Goal: Task Accomplishment & Management: Manage account settings

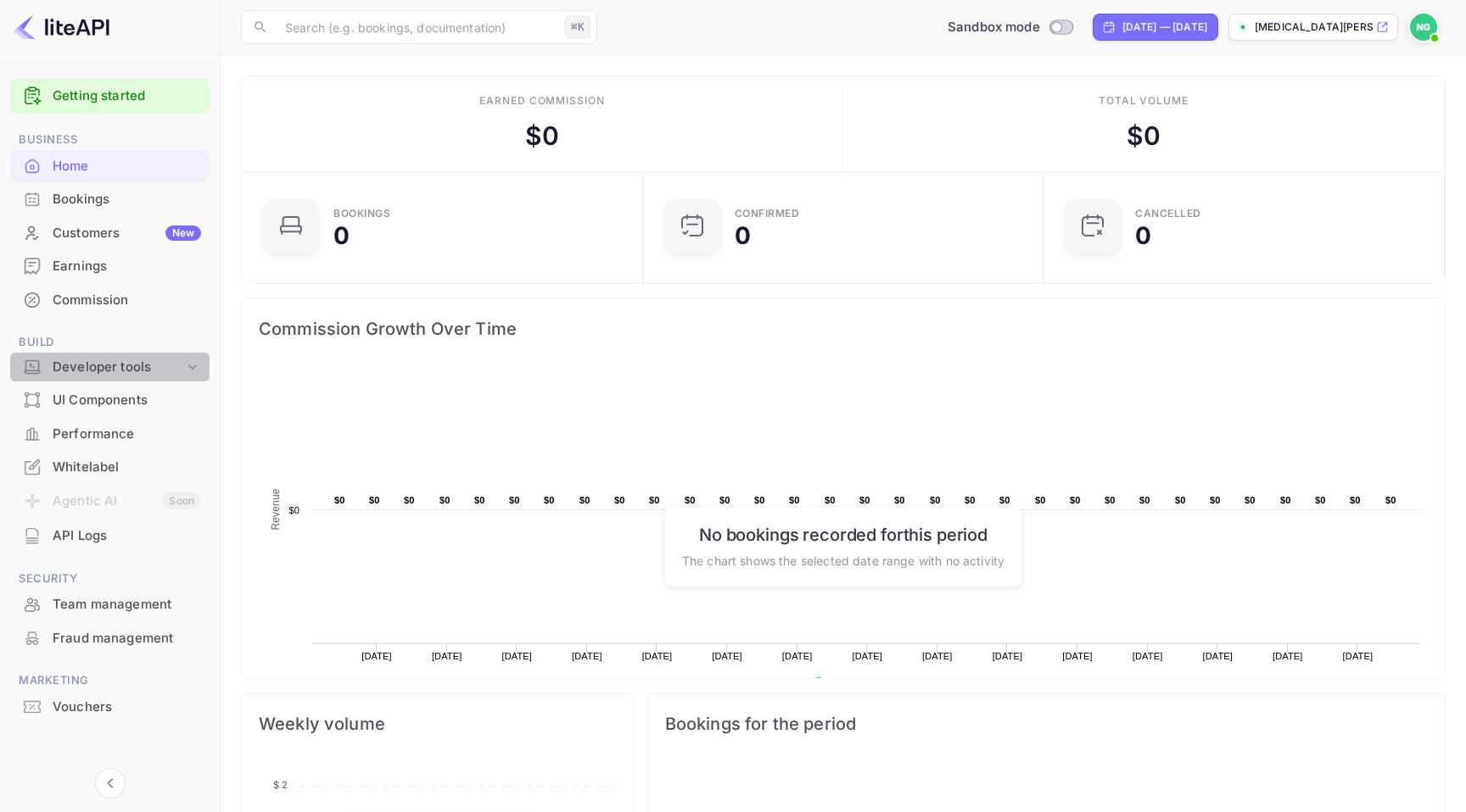
click at [105, 366] on div "Developer tools" at bounding box center [118, 367] width 132 height 19
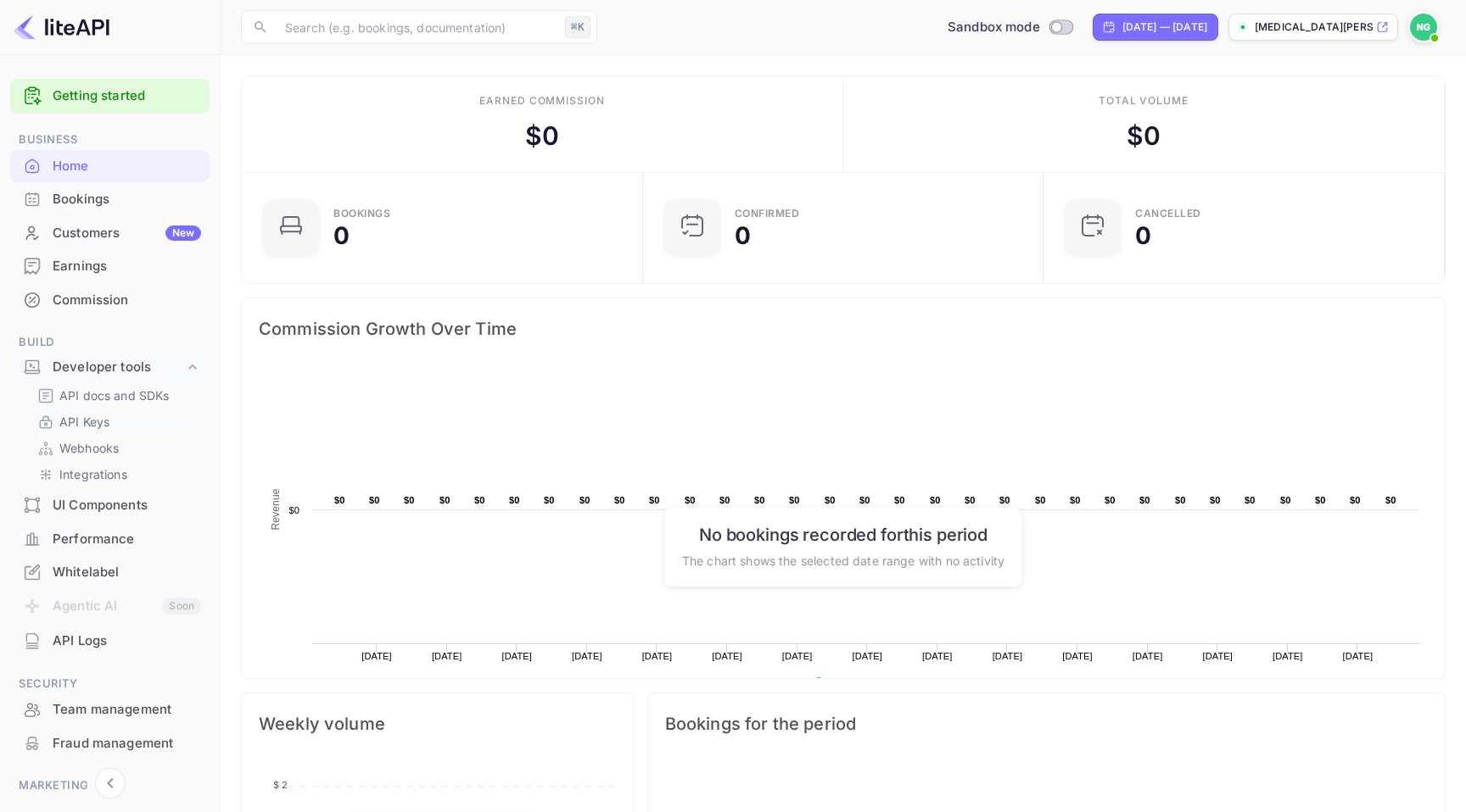
click at [107, 423] on p "API Keys" at bounding box center [84, 422] width 50 height 18
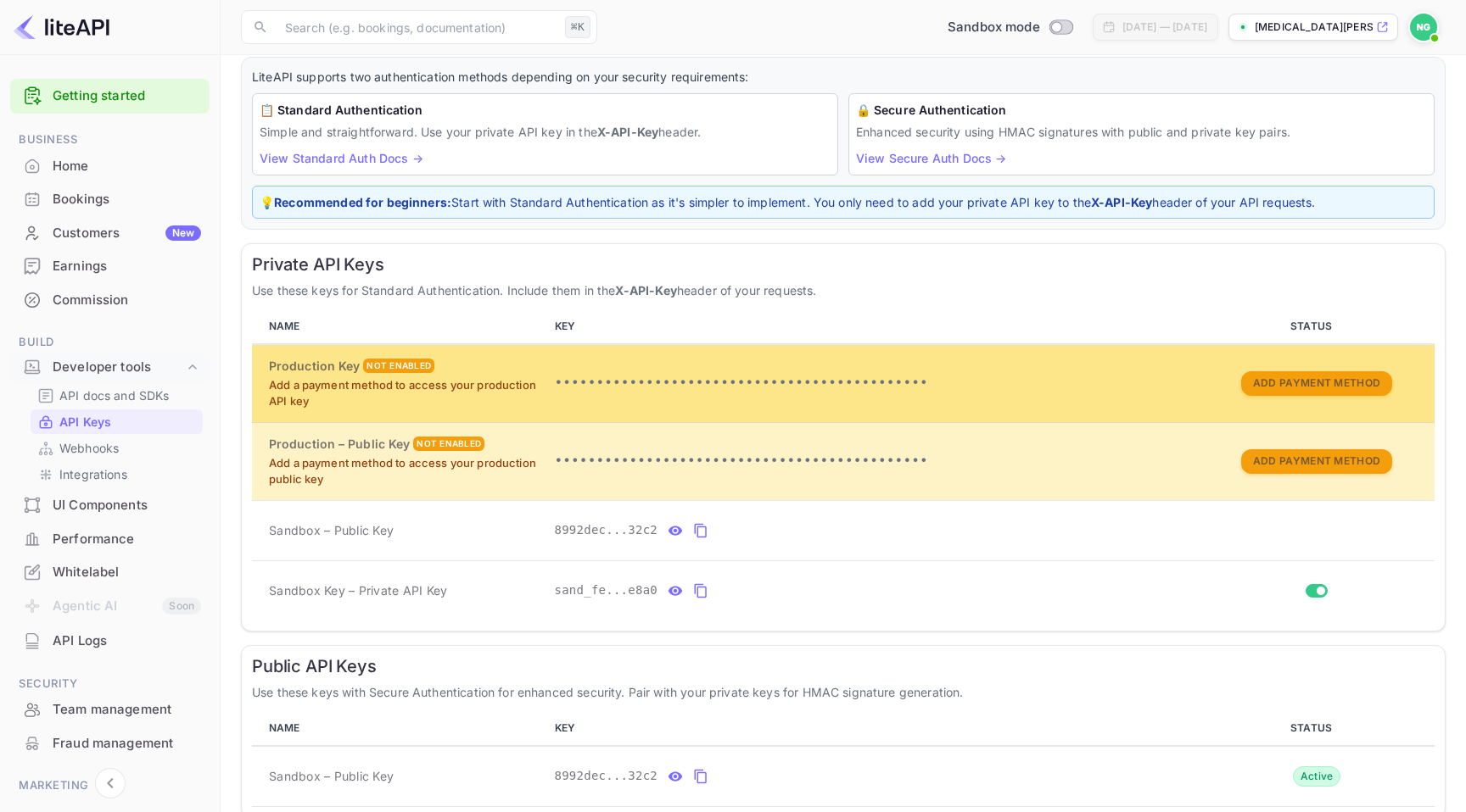
scroll to position [104, 0]
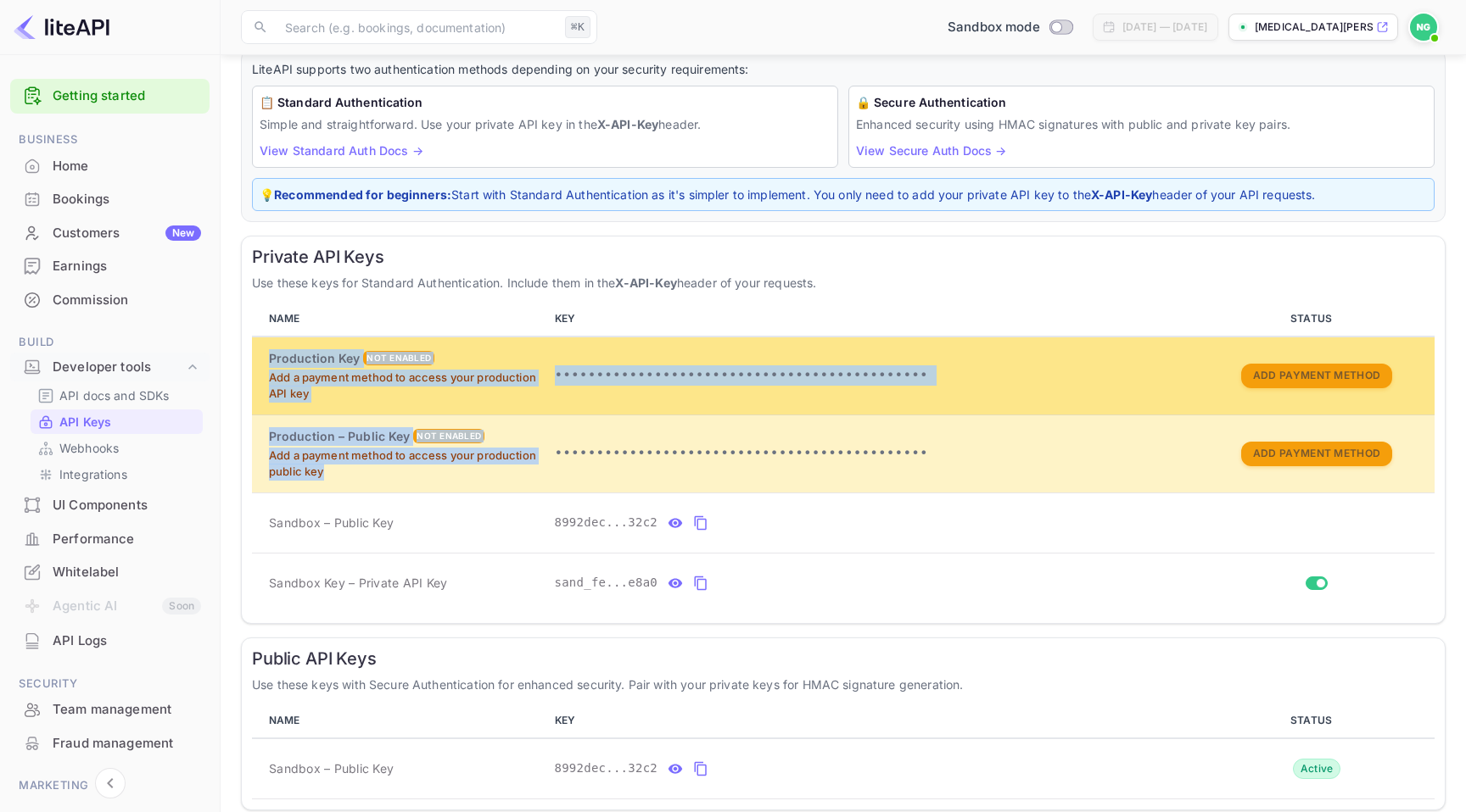
drag, startPoint x: 484, startPoint y: 480, endPoint x: 254, endPoint y: 346, distance: 266.2
click at [255, 346] on tbody "Production Key Not enabled Add a payment method to access your production API k…" at bounding box center [843, 475] width 1183 height 277
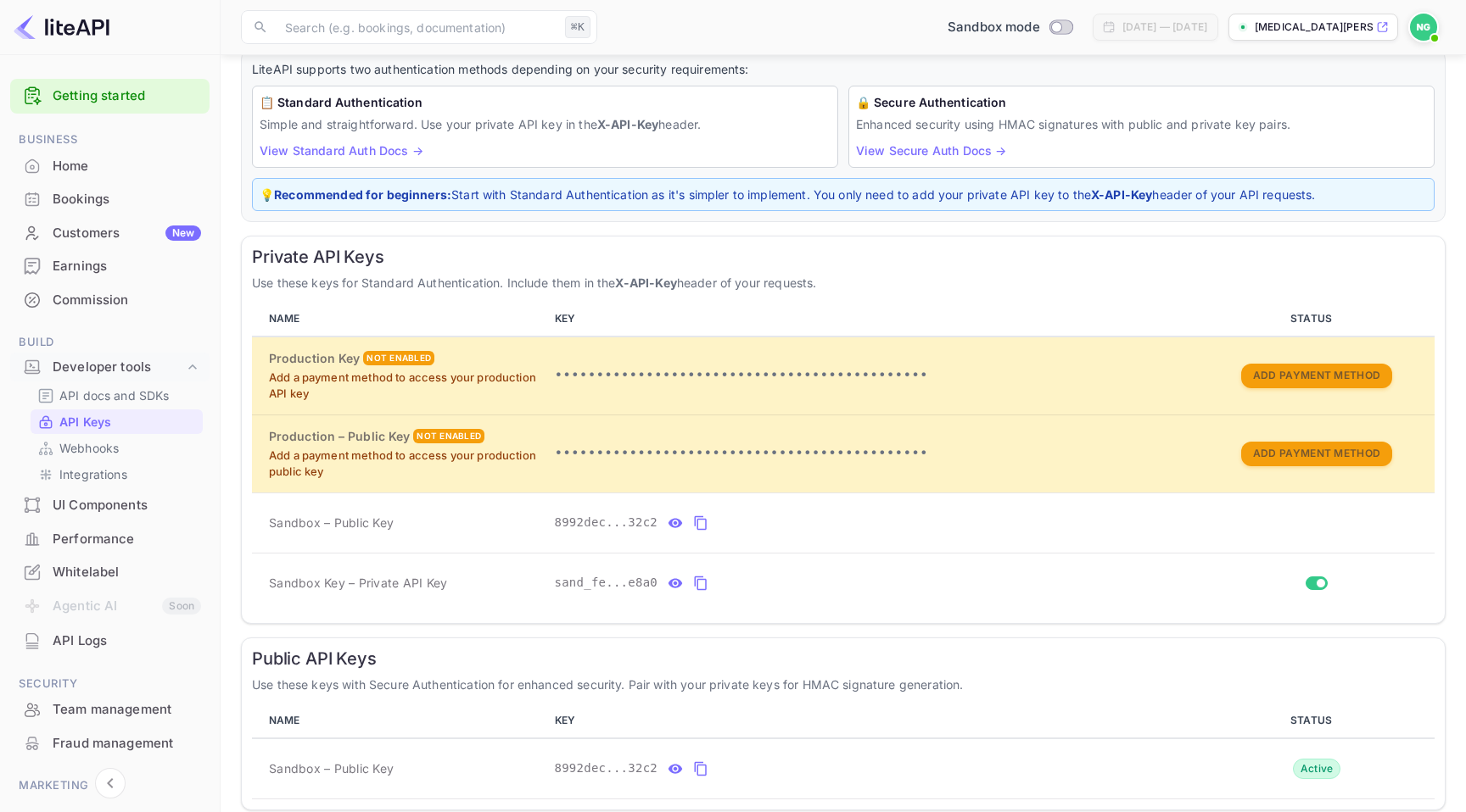
click at [297, 252] on h6 "Private API Keys" at bounding box center [843, 257] width 1183 height 20
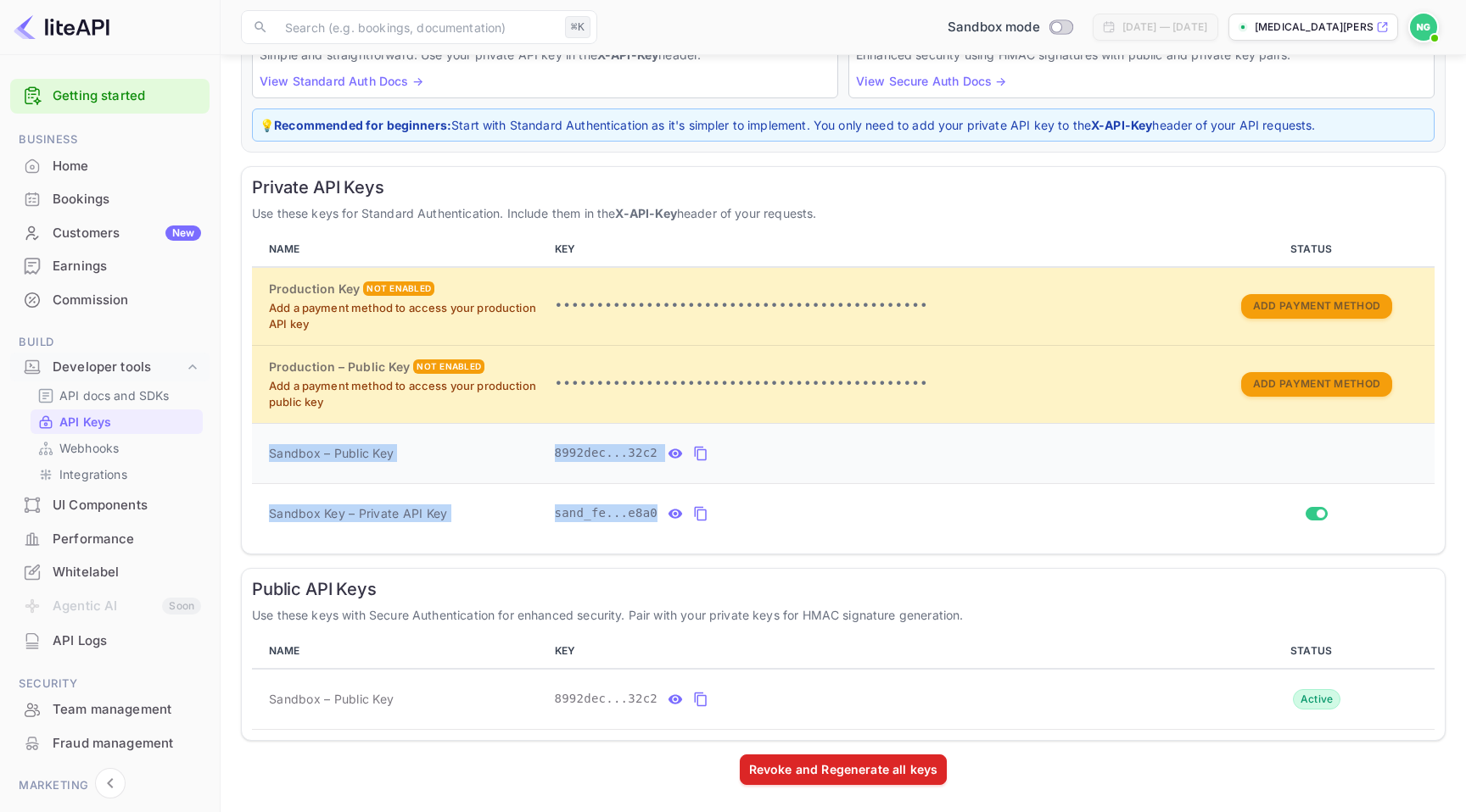
drag, startPoint x: 787, startPoint y: 514, endPoint x: 272, endPoint y: 428, distance: 522.1
click at [273, 427] on tbody "Production Key Not enabled Add a payment method to access your production API k…" at bounding box center [843, 406] width 1183 height 277
click at [272, 428] on td "Sandbox – Public Key" at bounding box center [400, 452] width 296 height 60
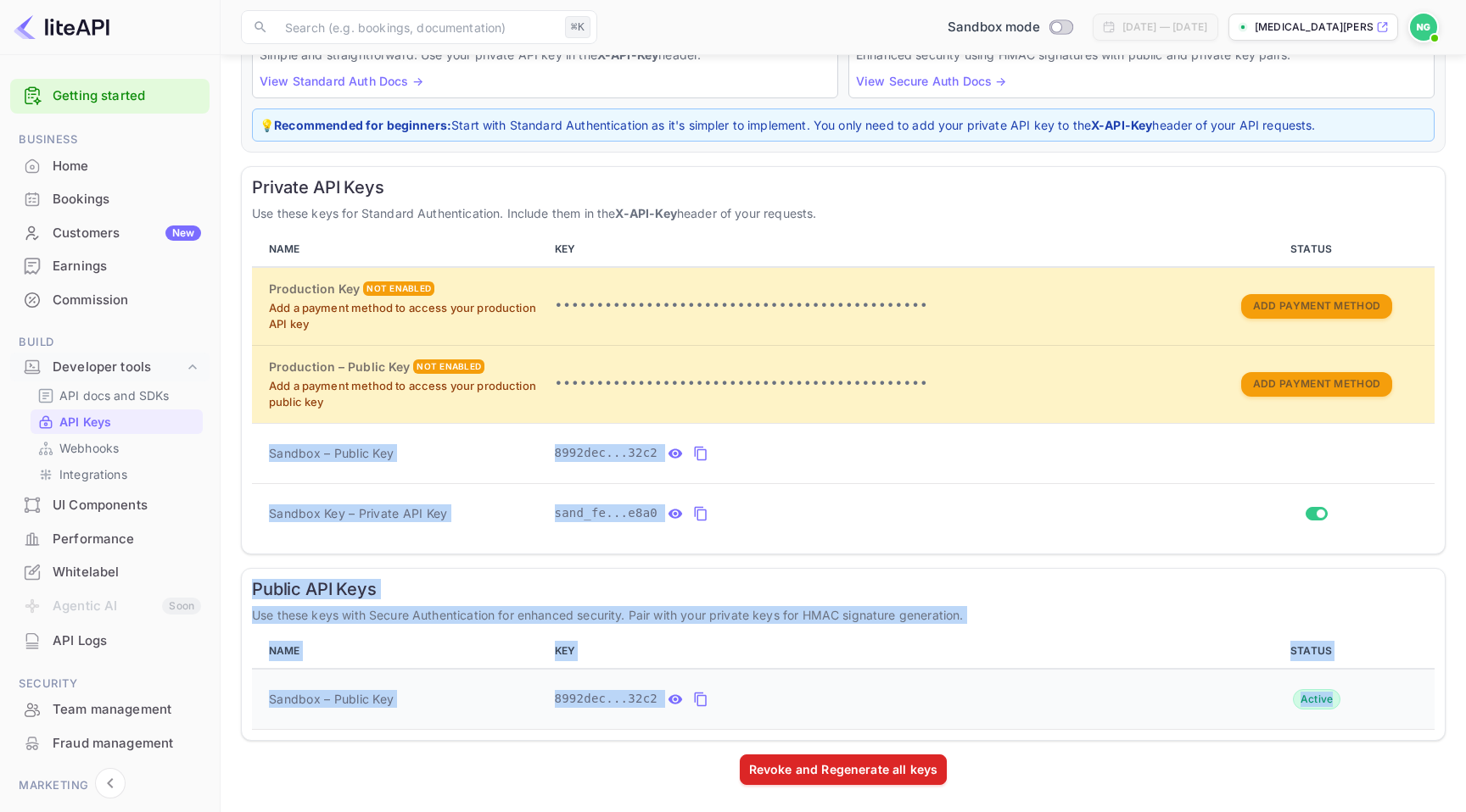
drag, startPoint x: 272, startPoint y: 428, endPoint x: 1044, endPoint y: 698, distance: 817.9
click at [1044, 698] on div "LiteAPI supports two authentication methods depending on your security requirem…" at bounding box center [843, 385] width 1204 height 812
click at [1039, 690] on div "8992dec...32c2" at bounding box center [872, 699] width 637 height 27
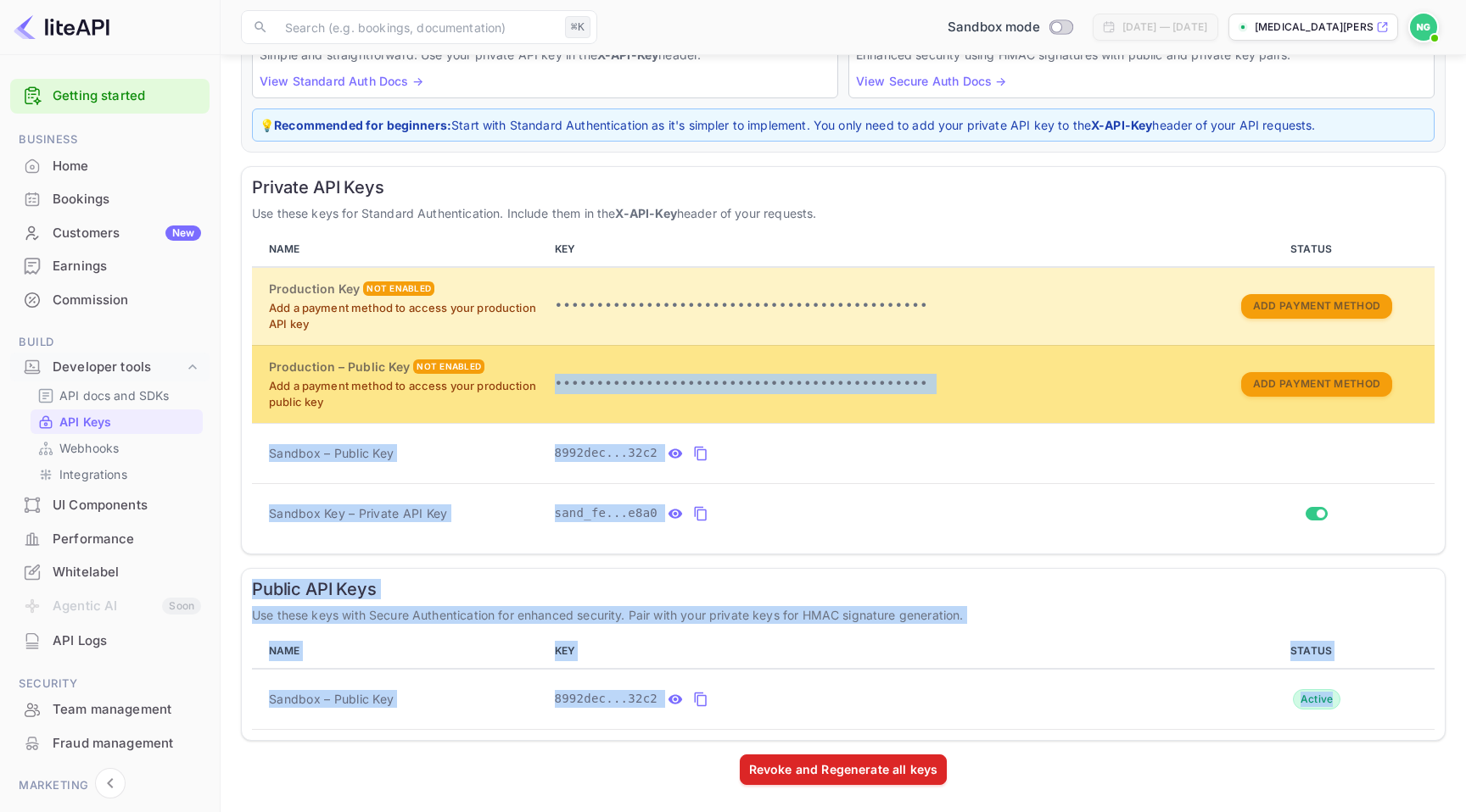
drag, startPoint x: 1039, startPoint y: 690, endPoint x: 291, endPoint y: 419, distance: 795.6
click at [291, 419] on div "LiteAPI supports two authentication methods depending on your security requirem…" at bounding box center [843, 385] width 1204 height 812
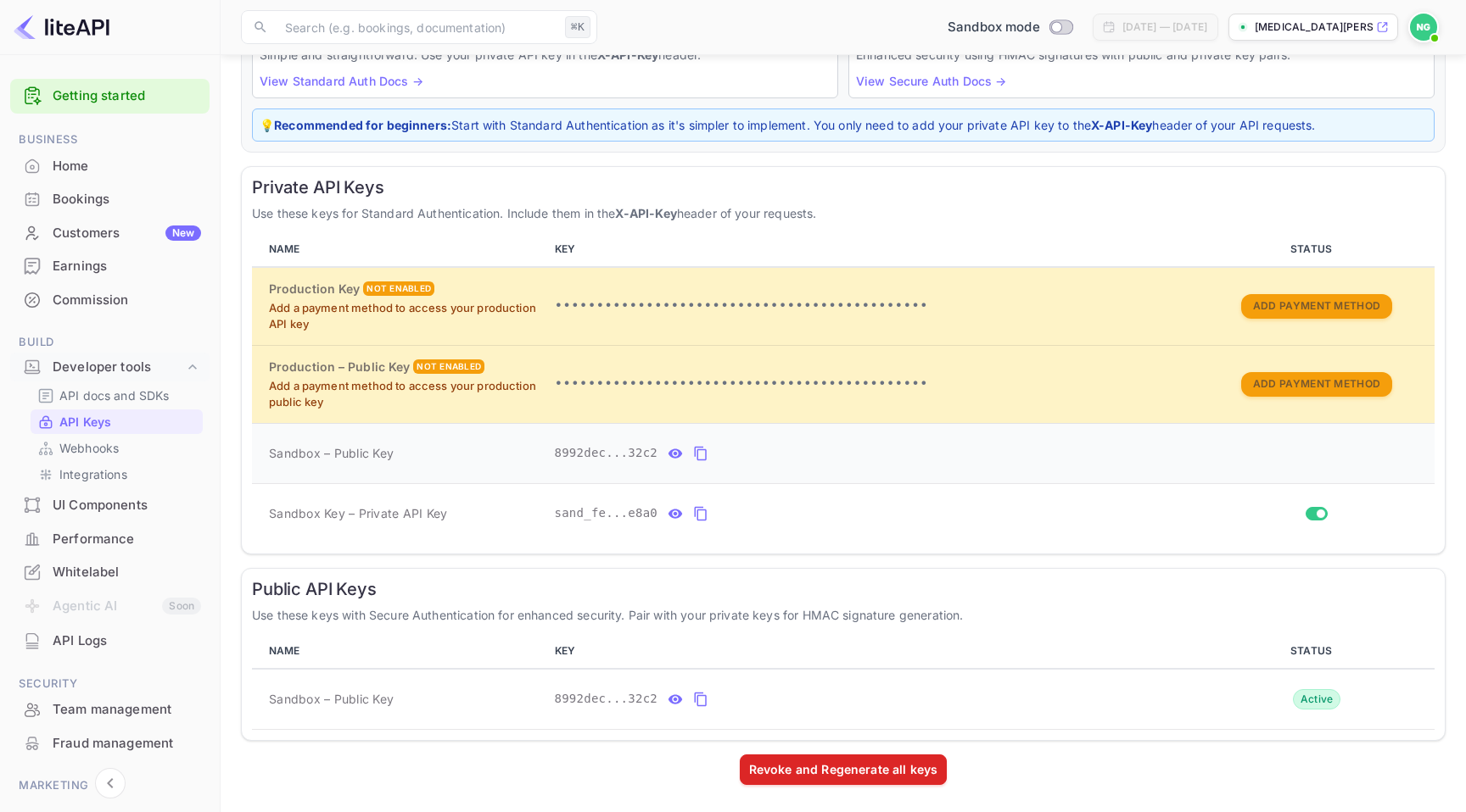
click at [277, 431] on td "Sandbox – Public Key" at bounding box center [400, 452] width 296 height 60
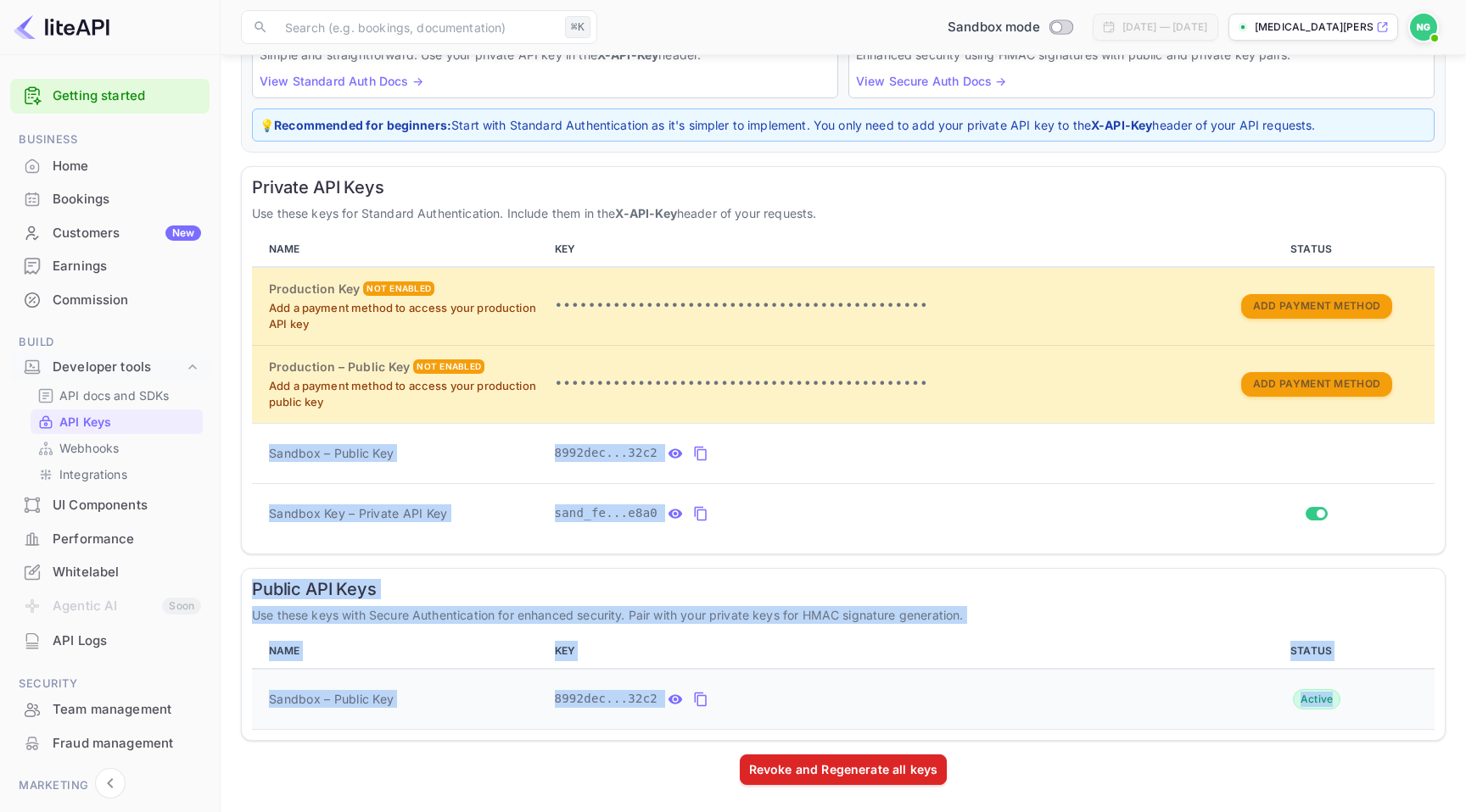
drag, startPoint x: 277, startPoint y: 431, endPoint x: 1009, endPoint y: 723, distance: 788.1
click at [1009, 723] on div "LiteAPI supports two authentication methods depending on your security requirem…" at bounding box center [843, 385] width 1204 height 812
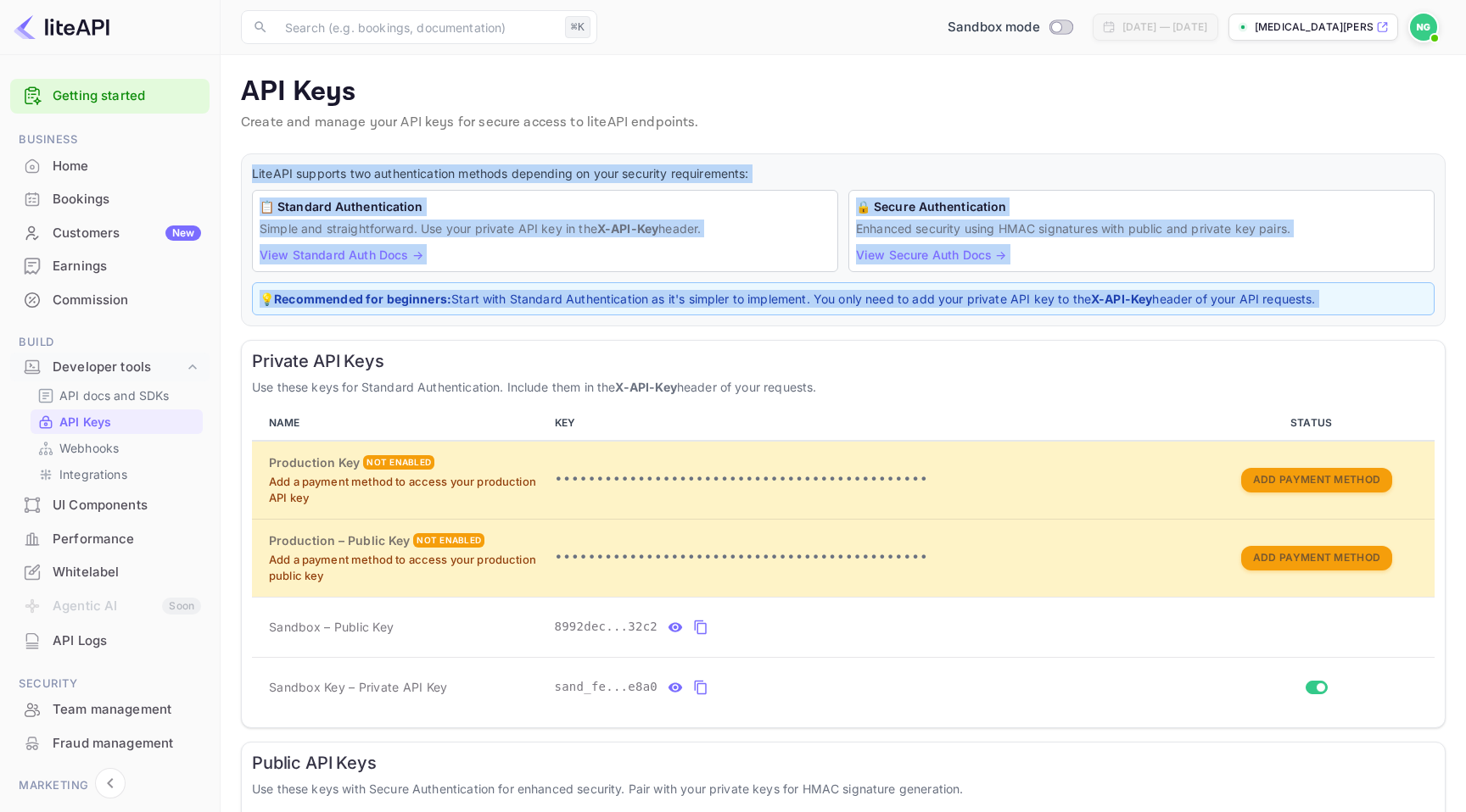
drag, startPoint x: 837, startPoint y: 336, endPoint x: 244, endPoint y: 142, distance: 623.9
click at [244, 142] on main "API Keys Create and manage your API keys for secure access to liteAPI endpoints…" at bounding box center [843, 521] width 1246 height 931
click at [456, 326] on div "LiteAPI supports two authentication methods depending on your security requirem…" at bounding box center [843, 559] width 1204 height 812
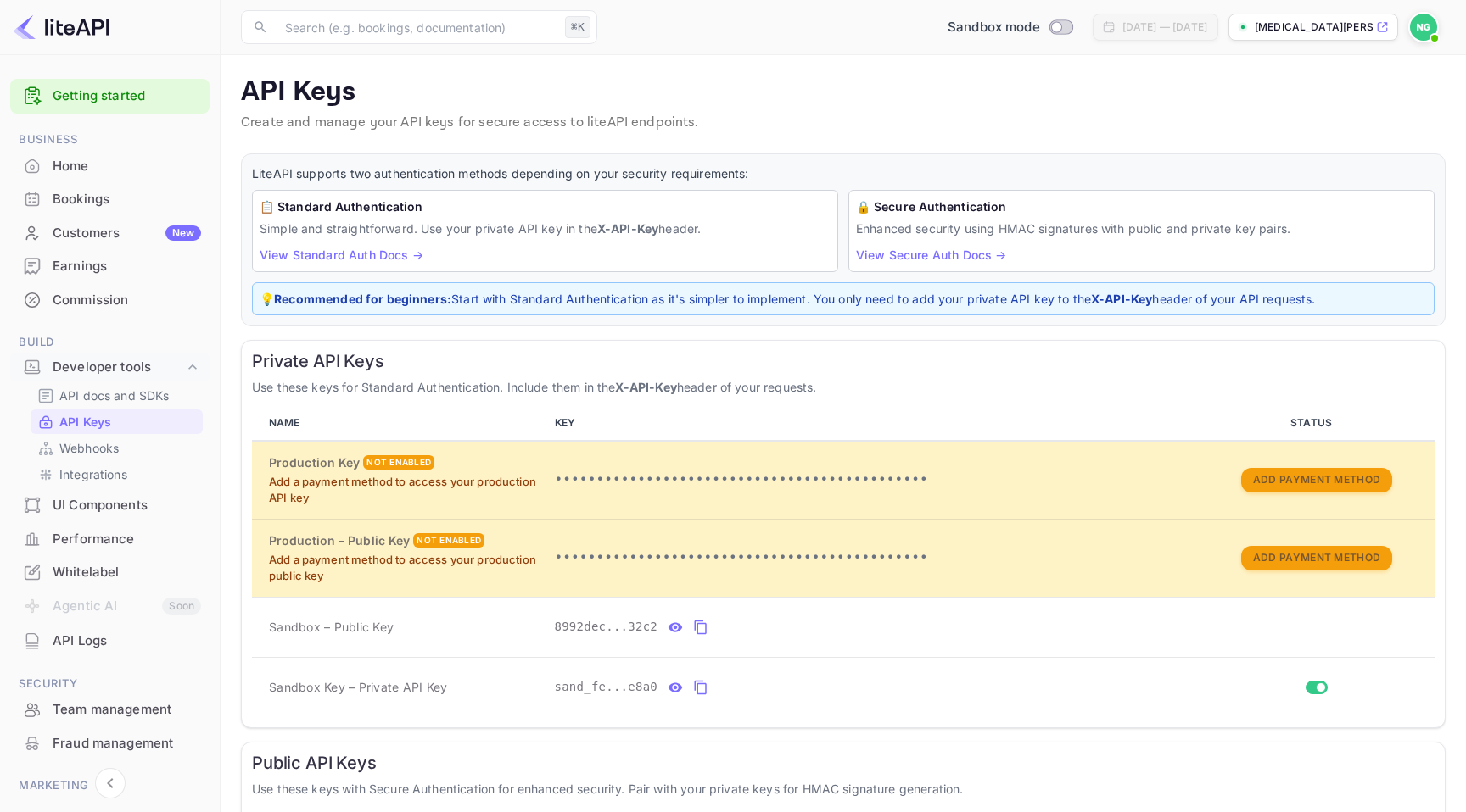
click at [388, 256] on link "View Standard Auth Docs →" at bounding box center [342, 254] width 164 height 14
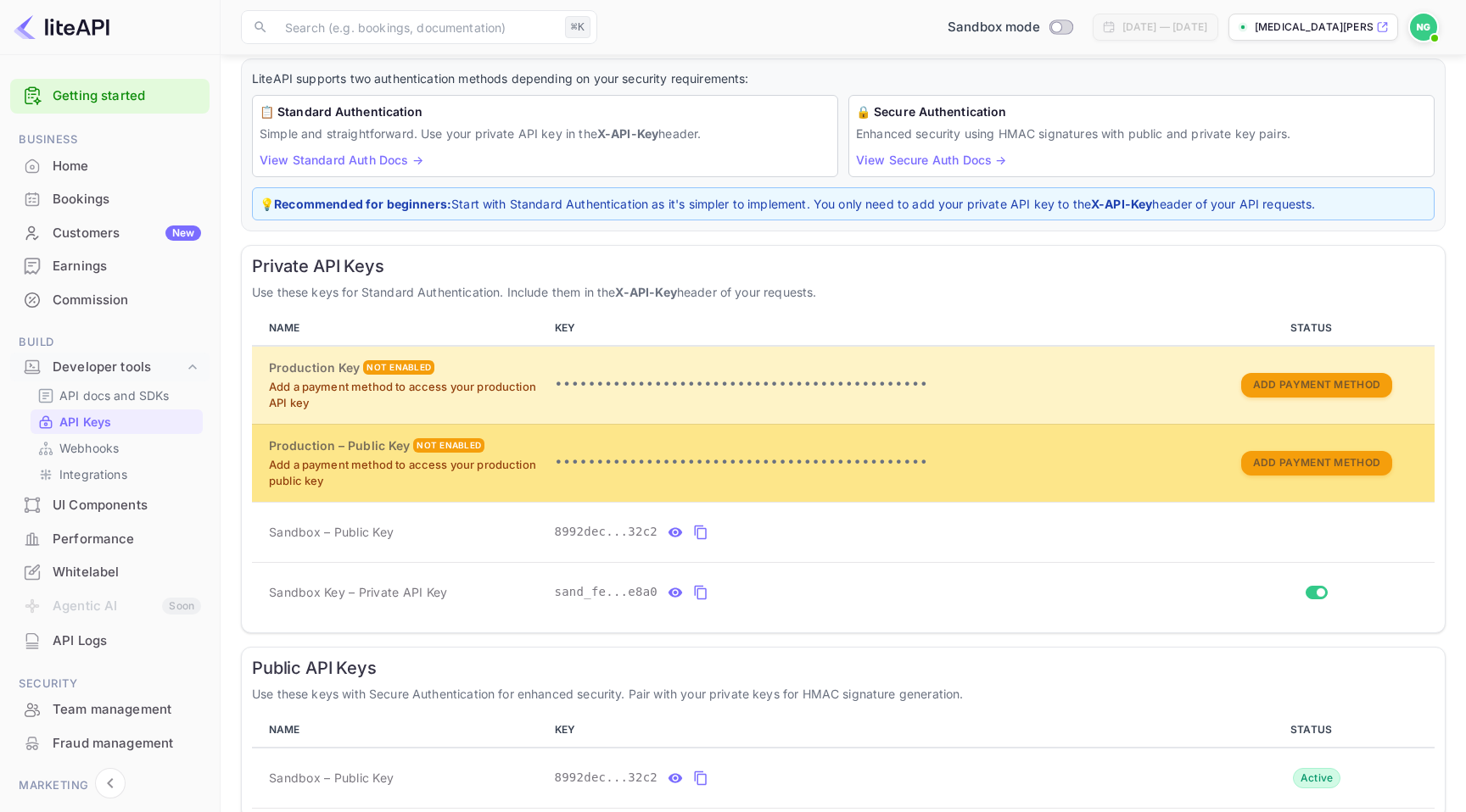
scroll to position [95, 0]
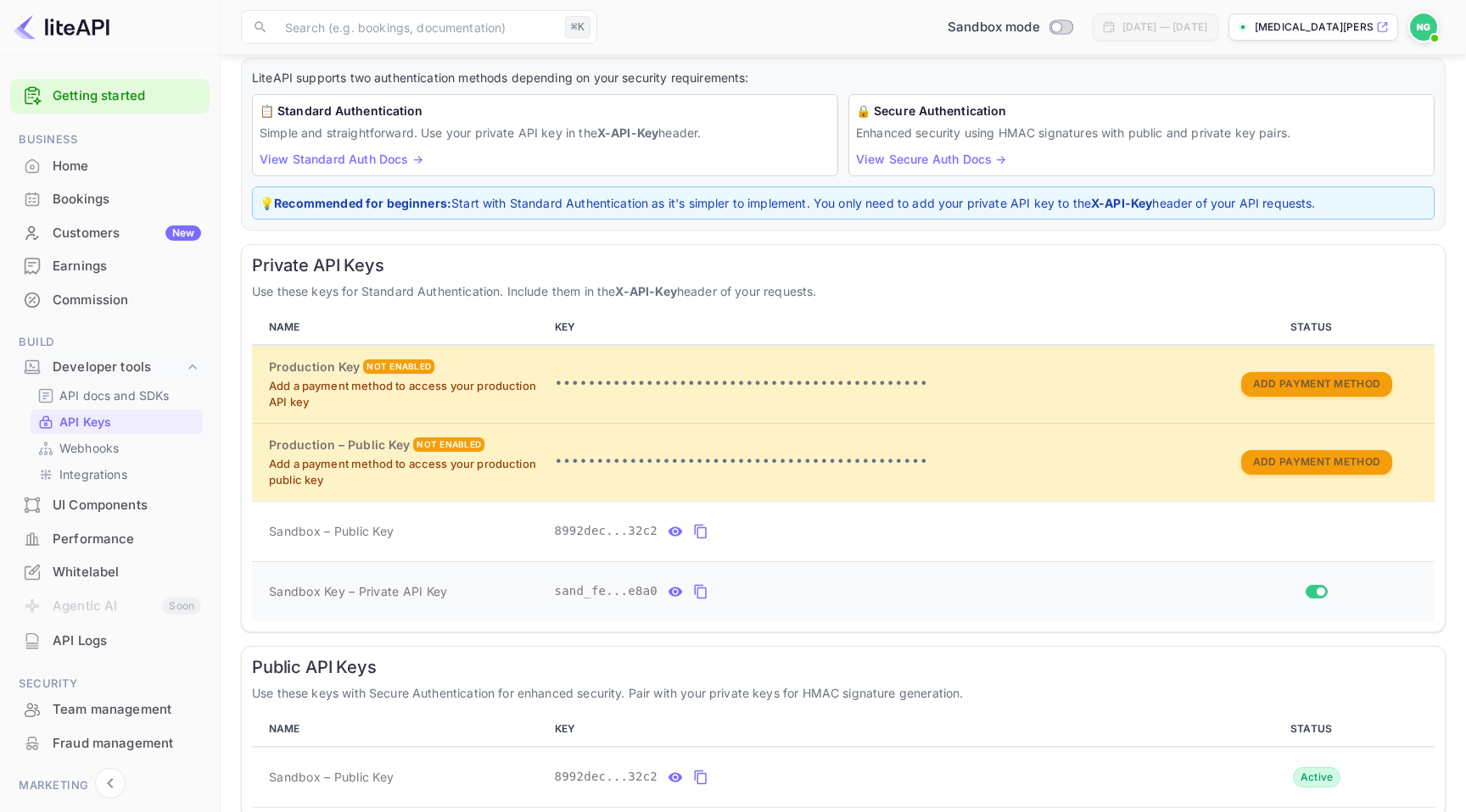
click at [693, 590] on icon "private api keys table" at bounding box center [701, 592] width 15 height 20
